Goal: Task Accomplishment & Management: Manage account settings

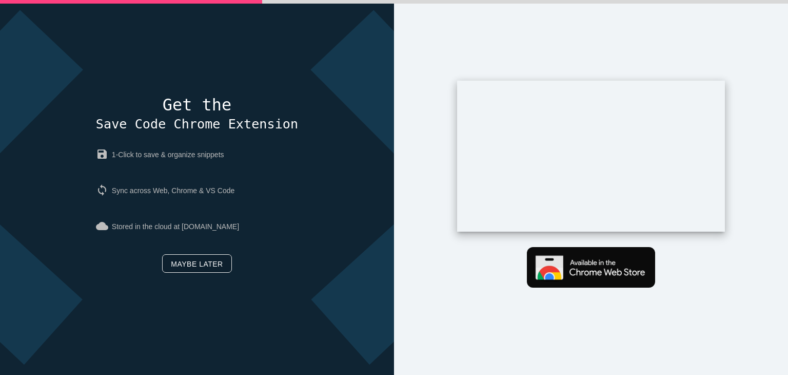
click at [205, 265] on link "Maybe later" at bounding box center [196, 263] width 69 height 18
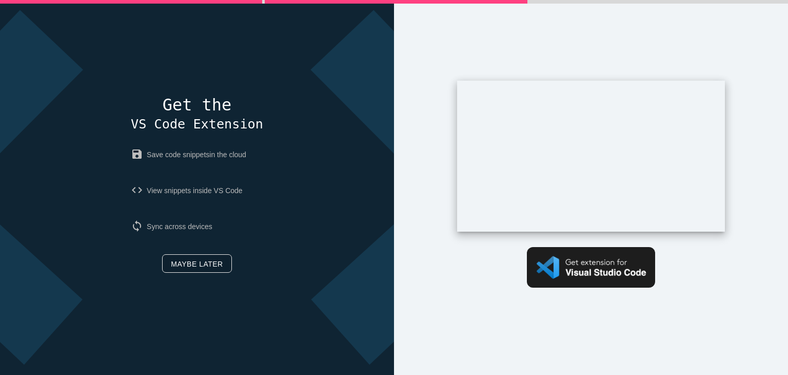
click at [205, 265] on link "Maybe later" at bounding box center [196, 263] width 69 height 18
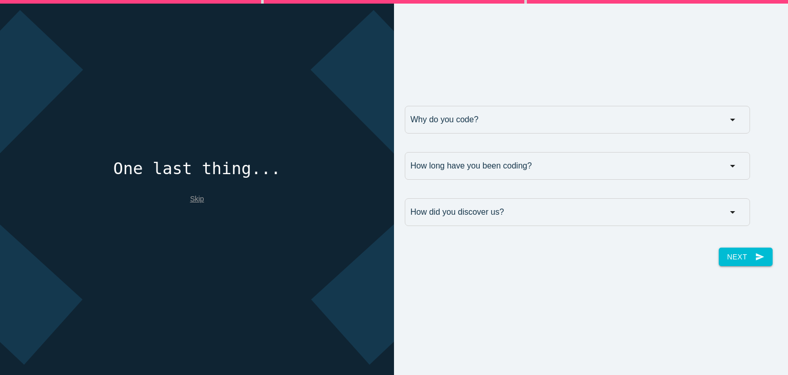
click at [193, 195] on link "Skip" at bounding box center [197, 199] width 14 height 8
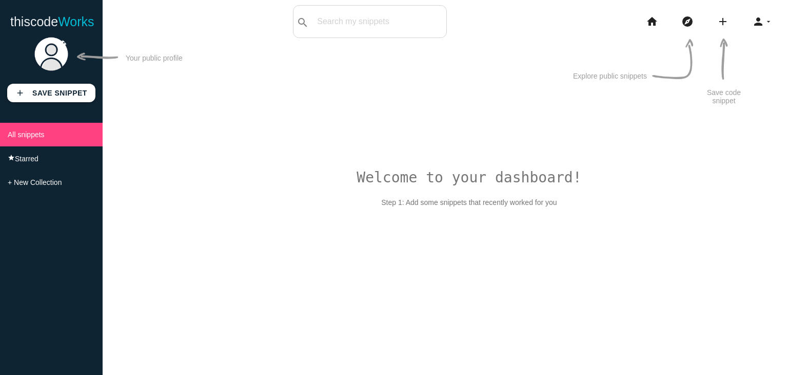
click at [52, 53] on img at bounding box center [51, 54] width 36 height 36
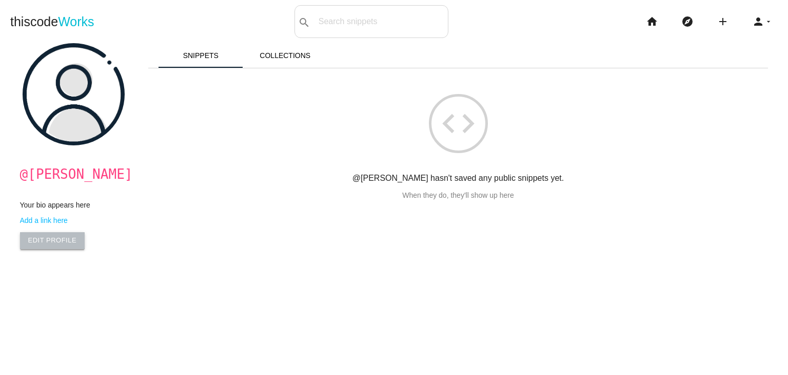
click at [47, 241] on link "Edit Profile" at bounding box center [52, 240] width 65 height 16
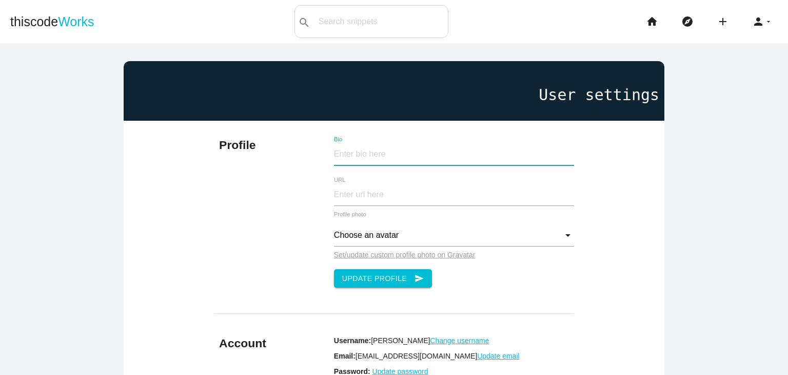
click at [376, 157] on input "Bio" at bounding box center [454, 154] width 241 height 22
paste input "I’m Gurleen, and I work at Dev Story, a leading fitness app development company…"
click at [551, 148] on input "I’m Gurleen, and I work at Dev Story, a leading fitness app development company…" at bounding box center [454, 154] width 241 height 22
paste input "Dev Story, a leading fitness app development company, is dedicated to crafting …"
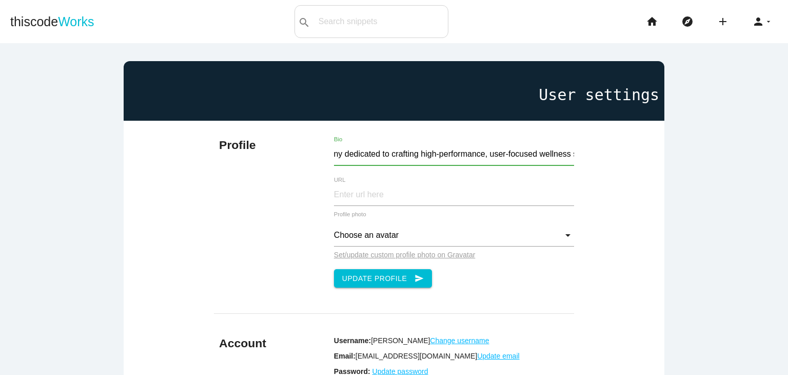
scroll to position [0, 1618]
type input "I’m Gurleen, and I work at Dev Story, a leading fitness app development company…"
click at [365, 200] on input "URL" at bounding box center [454, 195] width 241 height 22
type input "[URL][DOMAIN_NAME]"
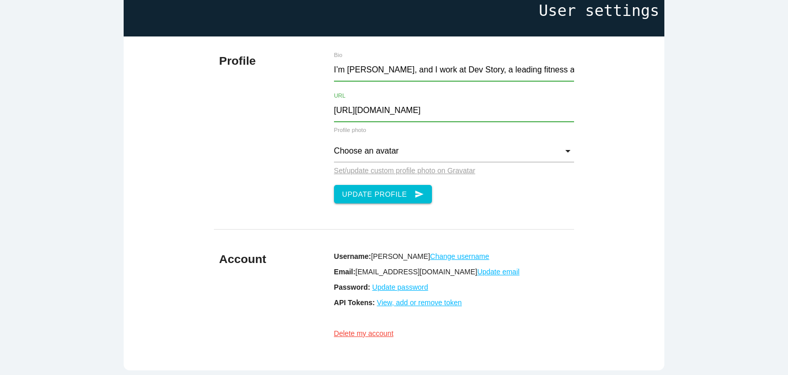
scroll to position [82, 0]
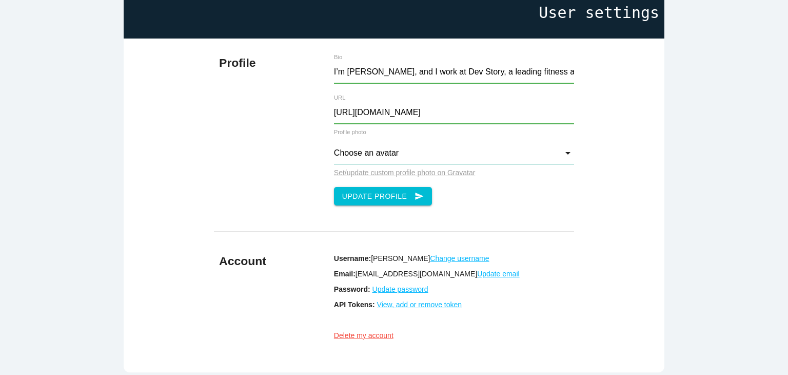
click at [415, 151] on input "Choose an avatar" at bounding box center [454, 153] width 241 height 22
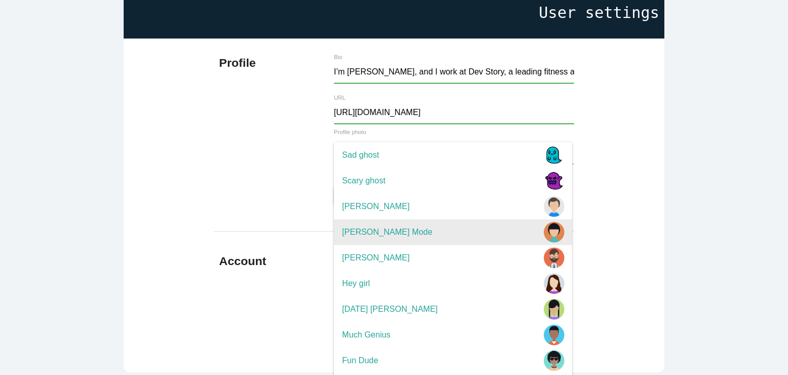
scroll to position [51, 0]
click at [460, 277] on span "Hey girl" at bounding box center [453, 283] width 238 height 26
type input "Hey girl"
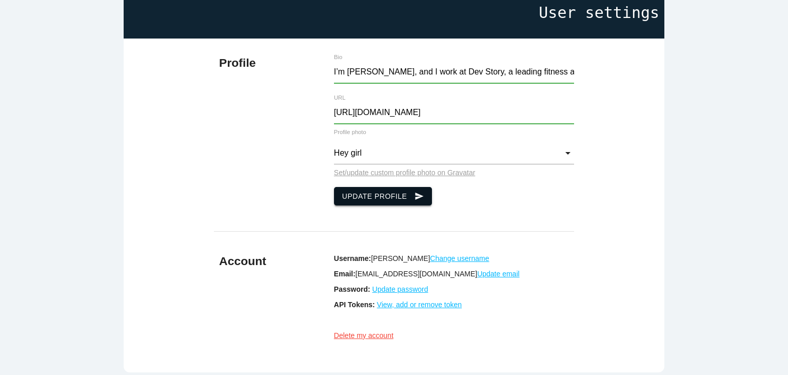
click at [401, 202] on button "Update Profile send" at bounding box center [383, 196] width 99 height 18
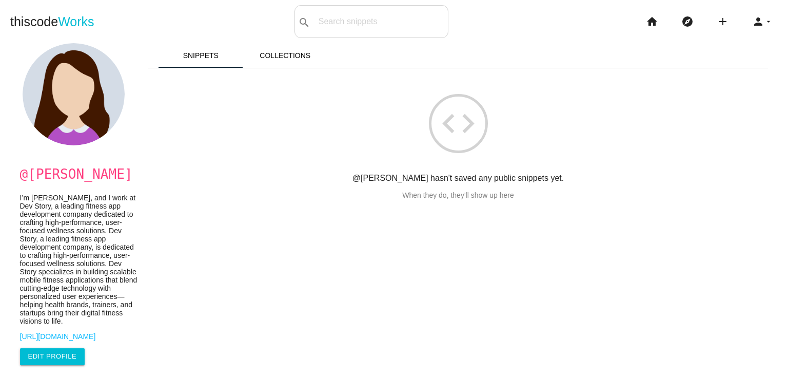
scroll to position [91, 0]
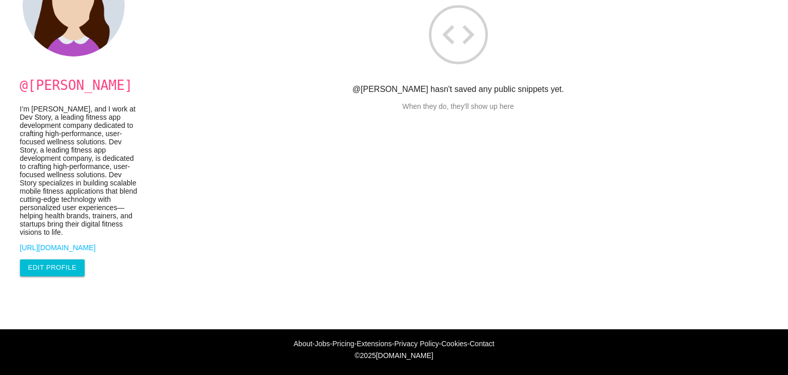
click at [80, 251] on link "[URL][DOMAIN_NAME]" at bounding box center [79, 247] width 118 height 8
click at [500, 304] on main "@gurleen I’m Gurleen, and I work at Dev Story, a leading fitness app developmen…" at bounding box center [394, 141] width 788 height 375
